Goal: Navigation & Orientation: Find specific page/section

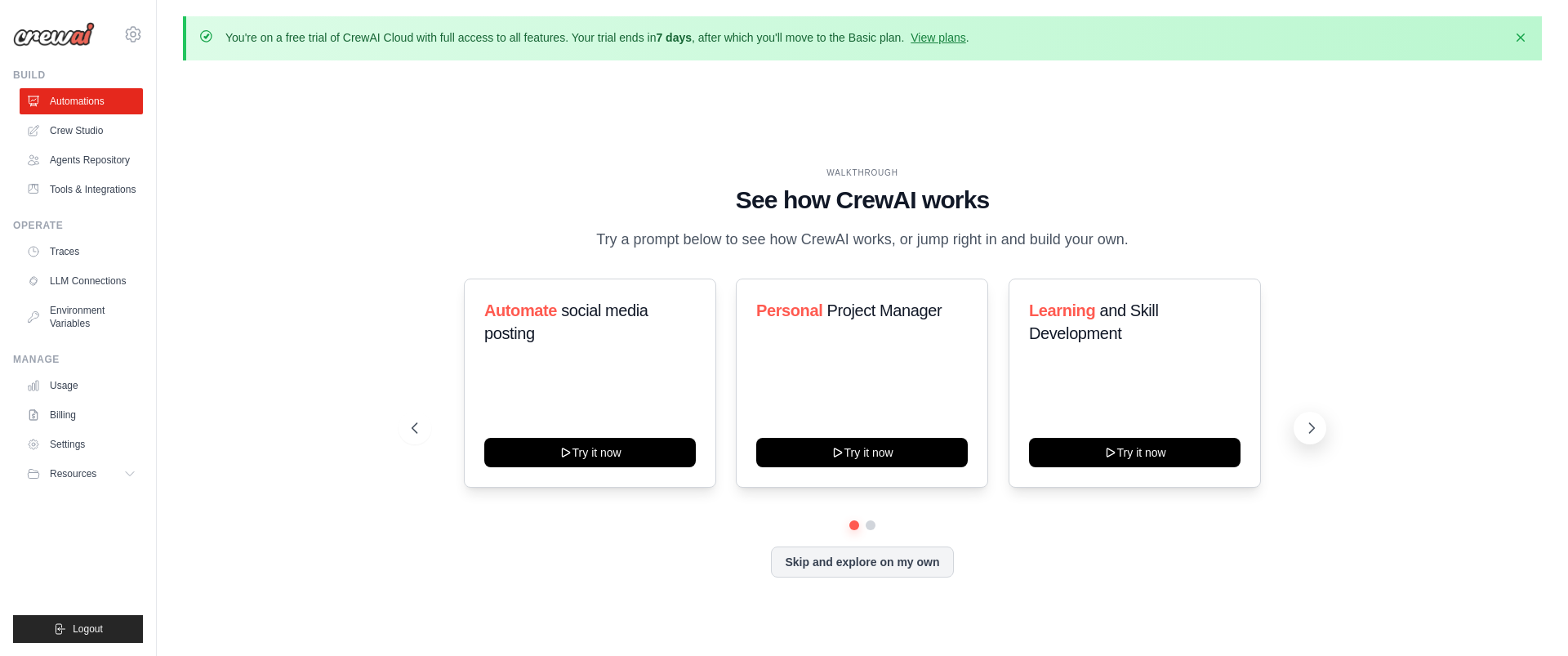
click at [1306, 437] on icon at bounding box center [1312, 429] width 16 height 16
click at [1312, 437] on icon at bounding box center [1312, 429] width 16 height 16
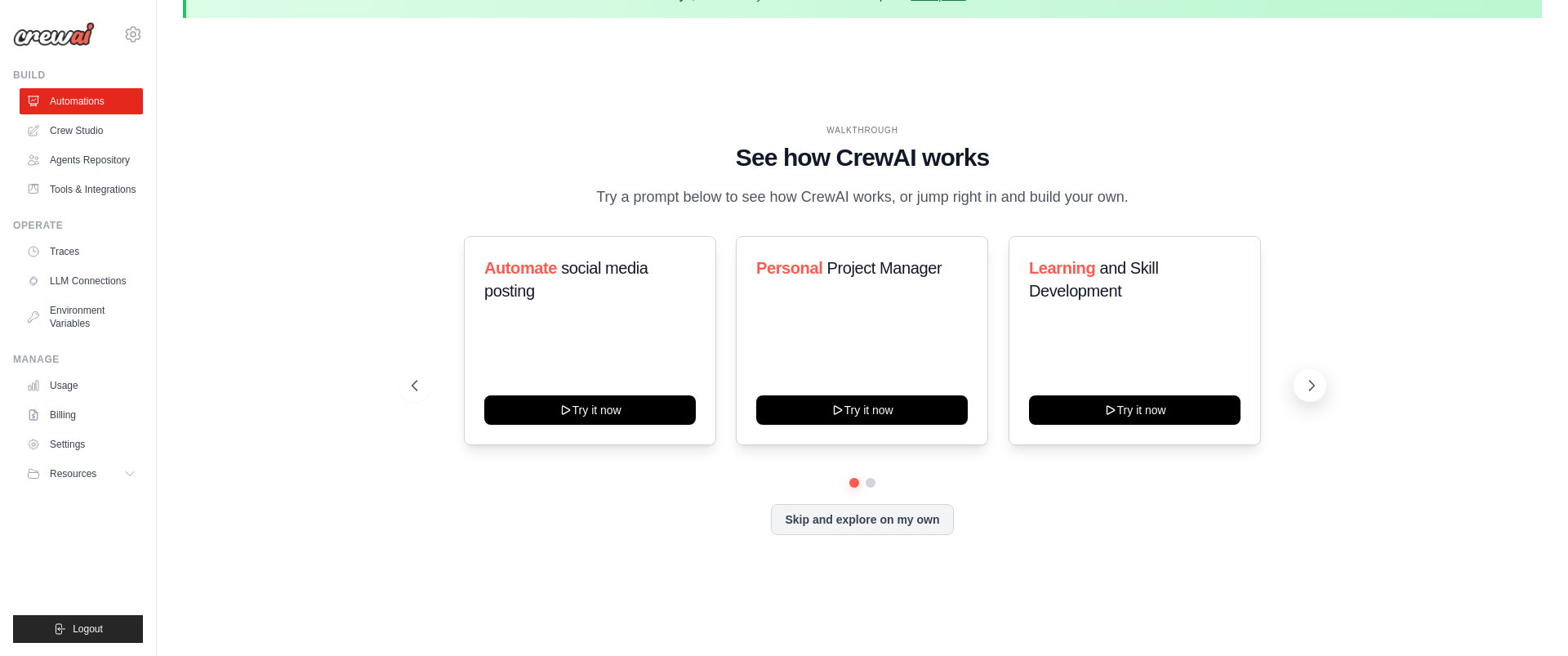
scroll to position [57, 0]
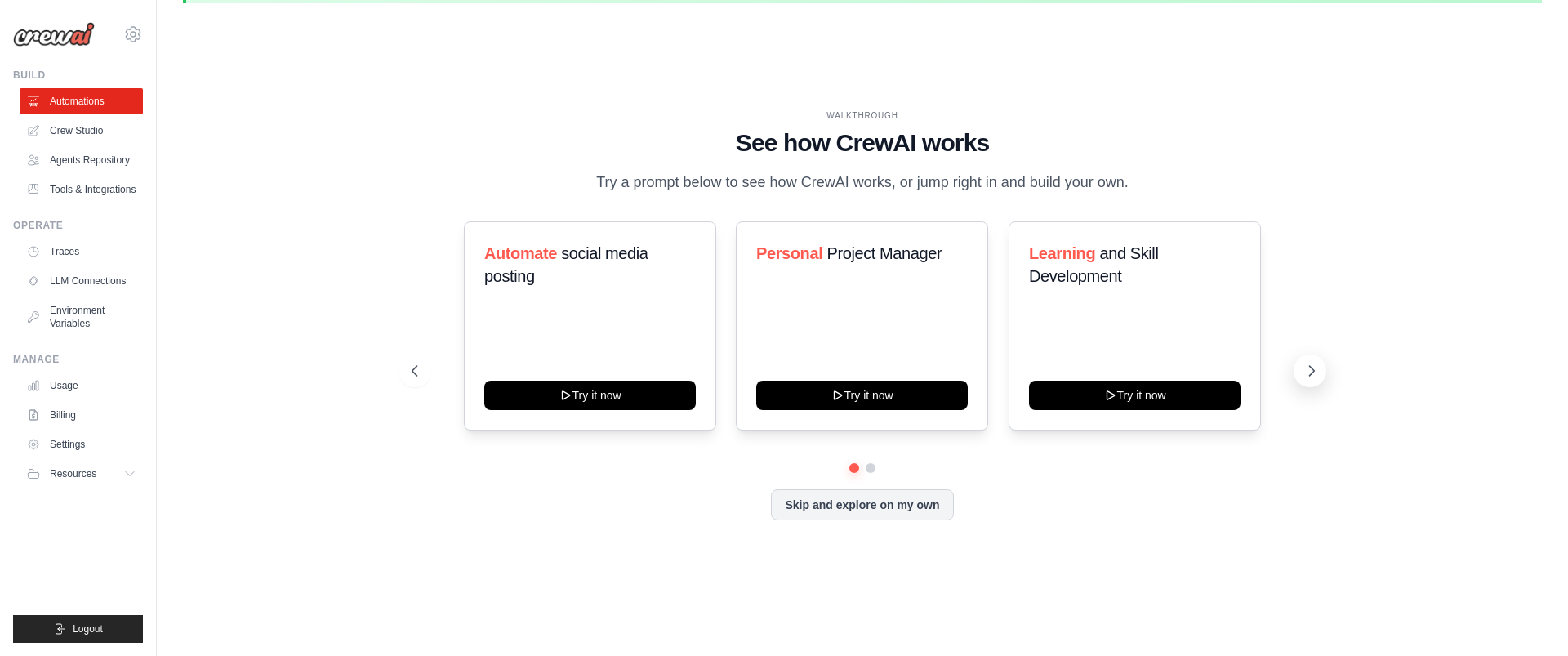
click at [1307, 379] on icon at bounding box center [1312, 371] width 16 height 16
click at [1303, 385] on button at bounding box center [1310, 371] width 33 height 33
click at [915, 514] on button "Skip and explore on my own" at bounding box center [861, 504] width 182 height 31
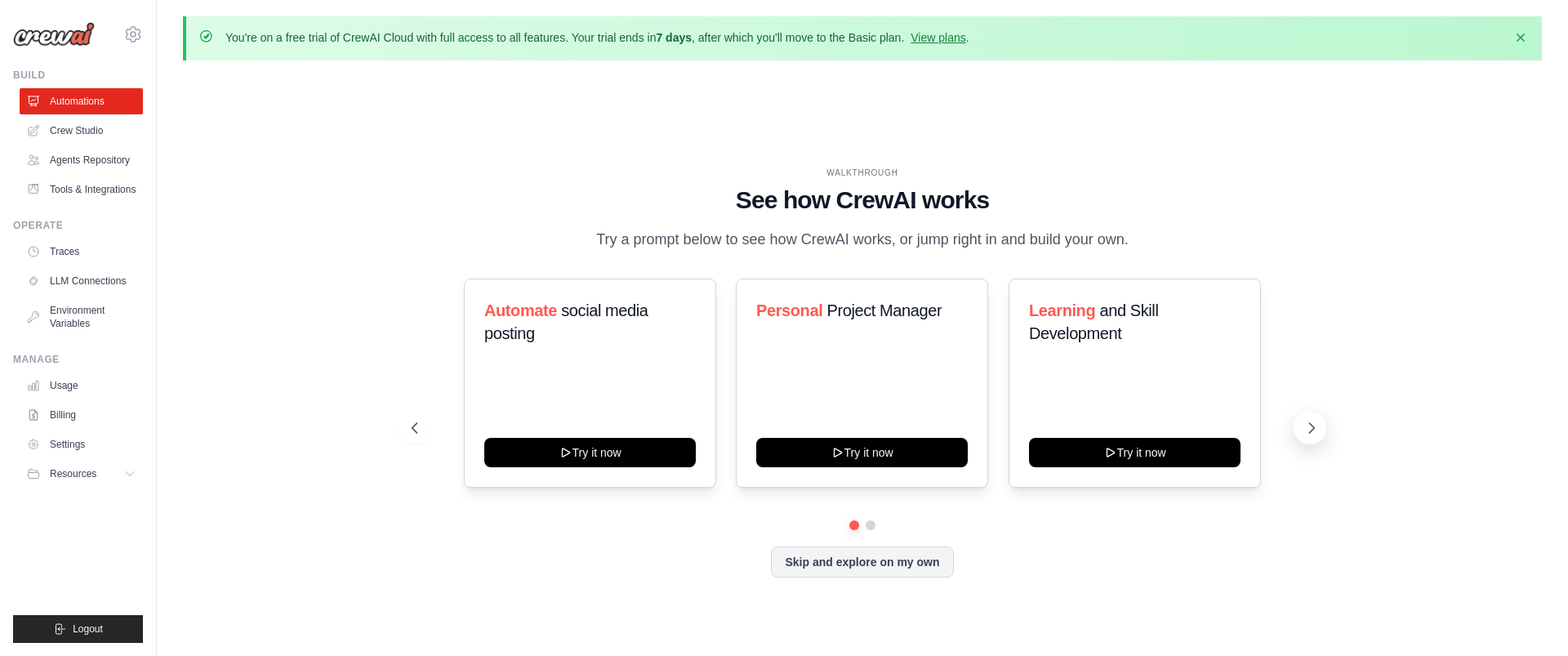
click at [1315, 437] on icon at bounding box center [1312, 429] width 16 height 16
click at [82, 142] on link "Crew Studio" at bounding box center [83, 131] width 124 height 26
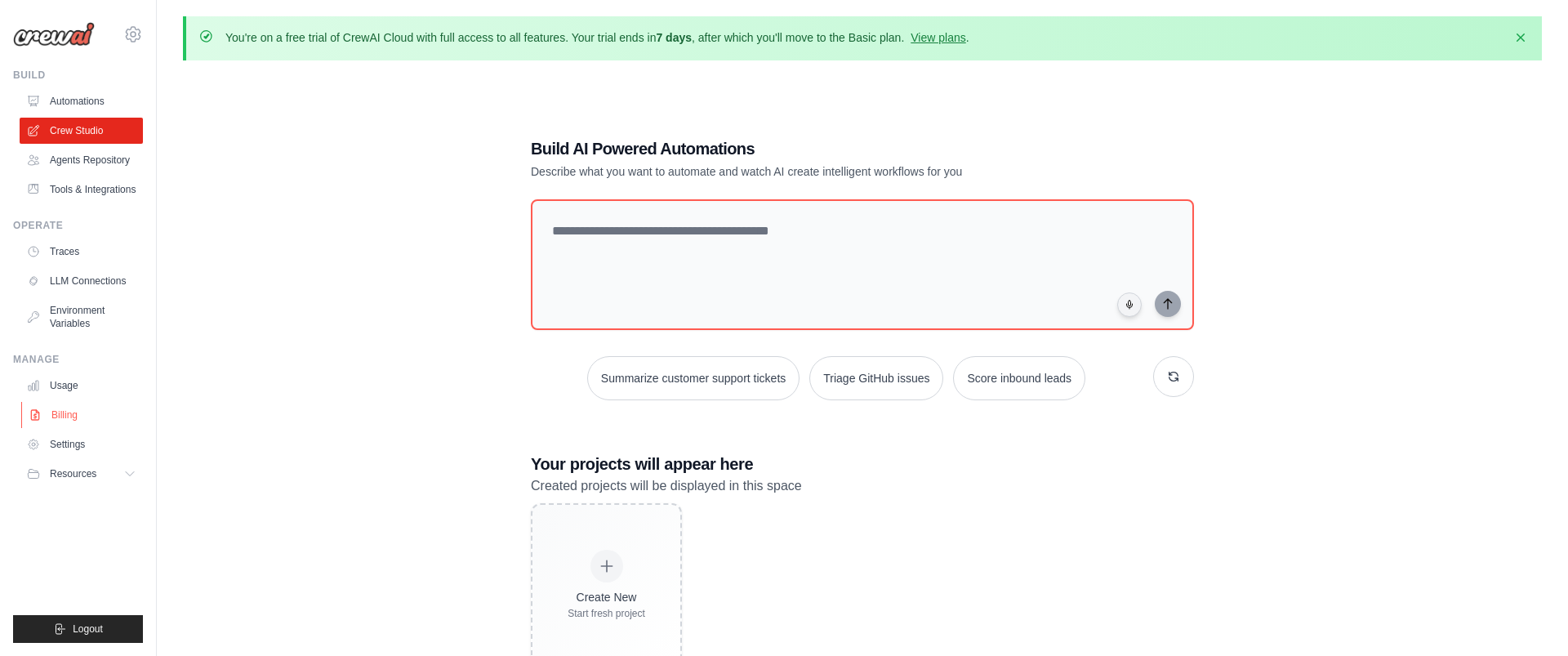
click at [71, 429] on link "Billing" at bounding box center [83, 415] width 124 height 26
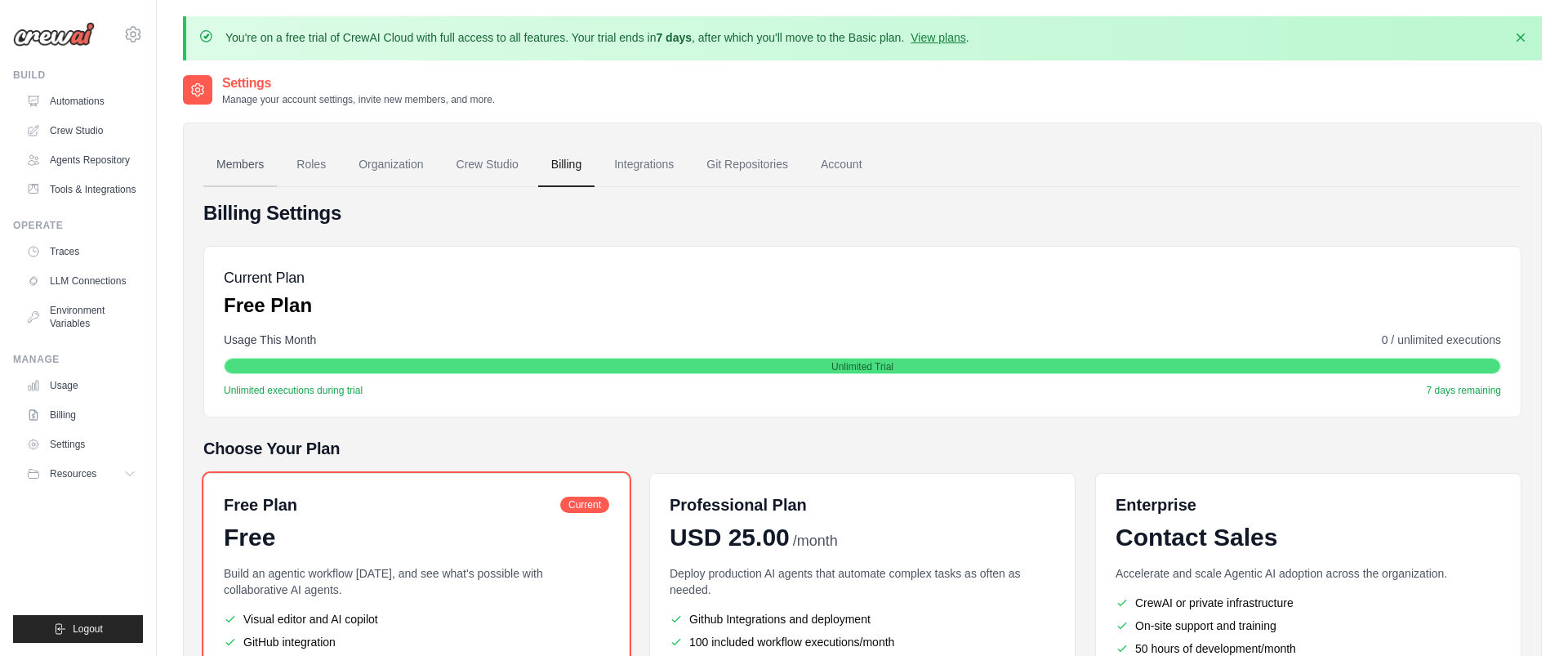
click at [226, 170] on link "Members" at bounding box center [240, 166] width 73 height 45
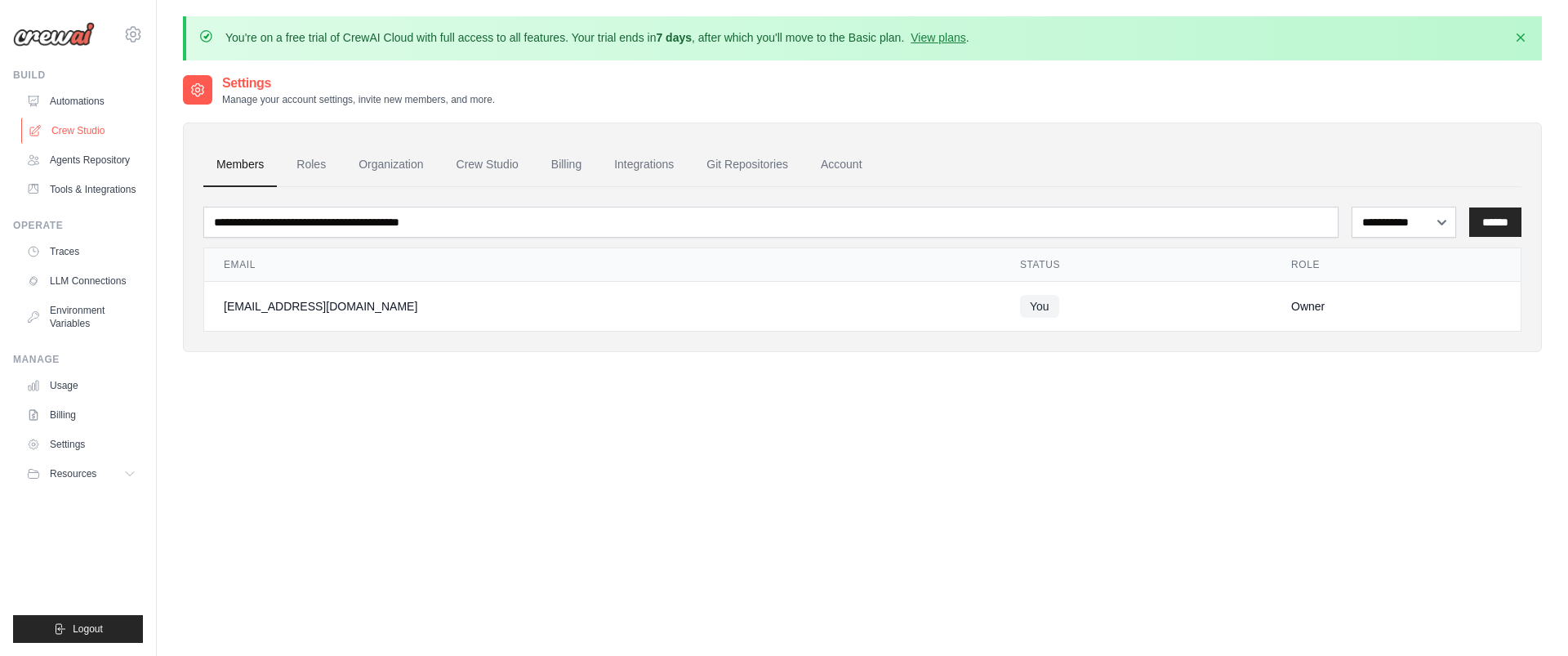
click at [92, 140] on link "Crew Studio" at bounding box center [83, 131] width 124 height 26
